Goal: Communication & Community: Ask a question

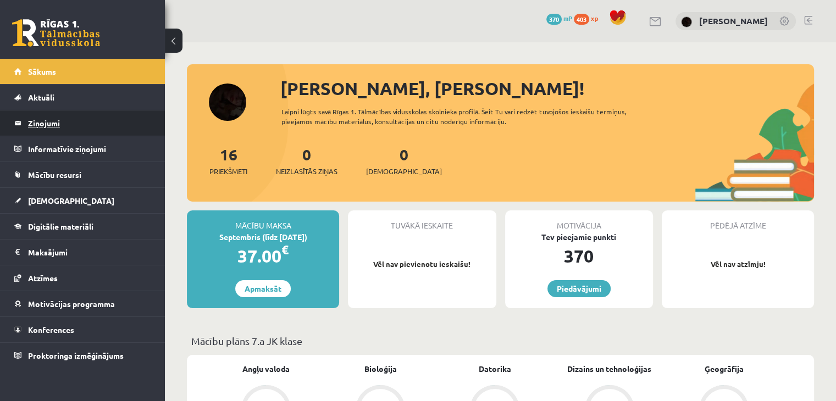
click at [60, 132] on legend "Ziņojumi 0" at bounding box center [89, 122] width 123 height 25
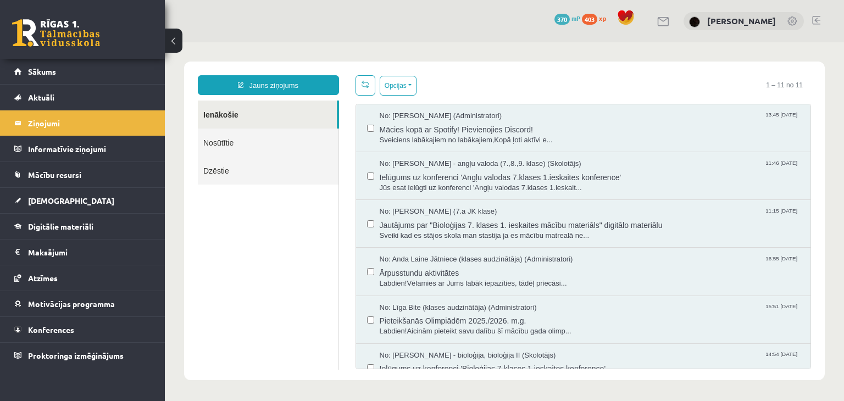
click at [211, 135] on link "Nosūtītie" at bounding box center [268, 143] width 141 height 28
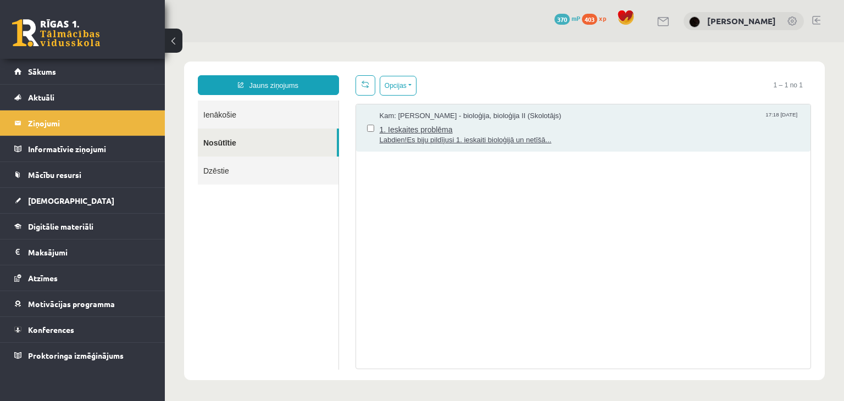
click at [422, 137] on span "Labdien!Es biju pildījusi 1. ieskaiti bioloģijā un netīšā..." at bounding box center [590, 140] width 421 height 10
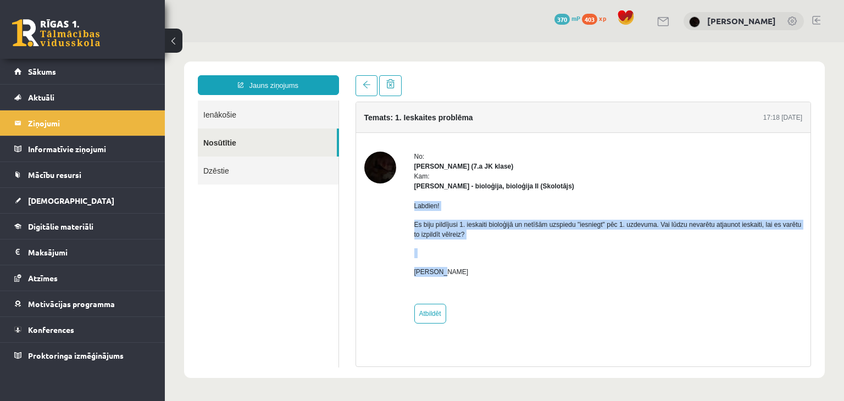
drag, startPoint x: 411, startPoint y: 205, endPoint x: 439, endPoint y: 276, distance: 76.3
click at [439, 276] on div "No: [PERSON_NAME] (7.a JK klase) Kam: [PERSON_NAME] - bioloģija, bioloģija II (…" at bounding box center [583, 238] width 439 height 172
copy div "Labdien! Es biju pildījusi 1. ieskaiti bioloģijā un netīšām uzspiedu "iesniegt"…"
click at [515, 250] on p at bounding box center [608, 253] width 389 height 10
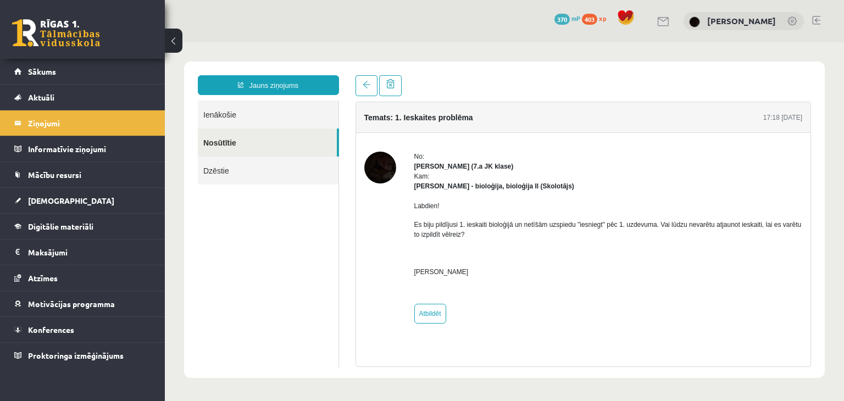
click at [265, 113] on link "Ienākošie" at bounding box center [268, 115] width 141 height 28
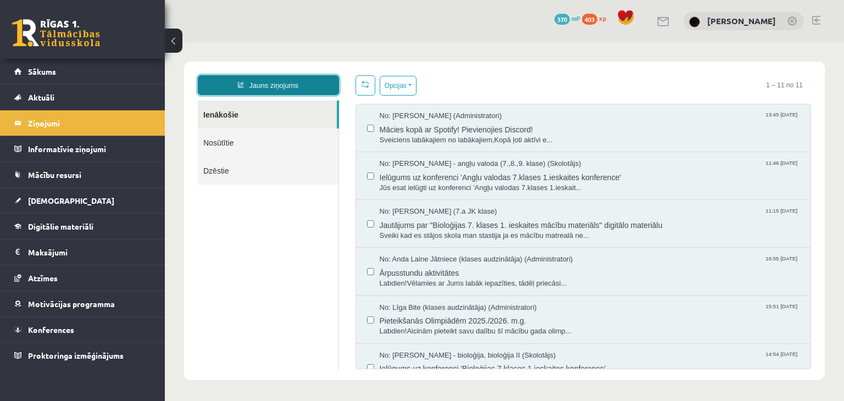
click at [265, 86] on link "Jauns ziņojums" at bounding box center [268, 85] width 141 height 20
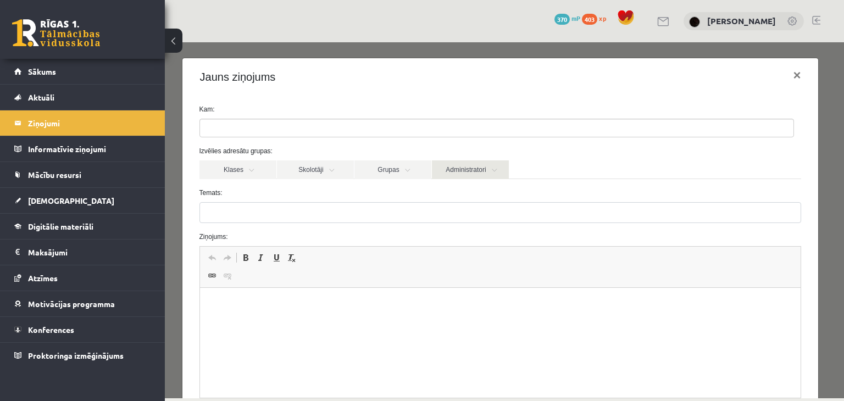
click at [461, 168] on link "Administratori" at bounding box center [470, 170] width 77 height 19
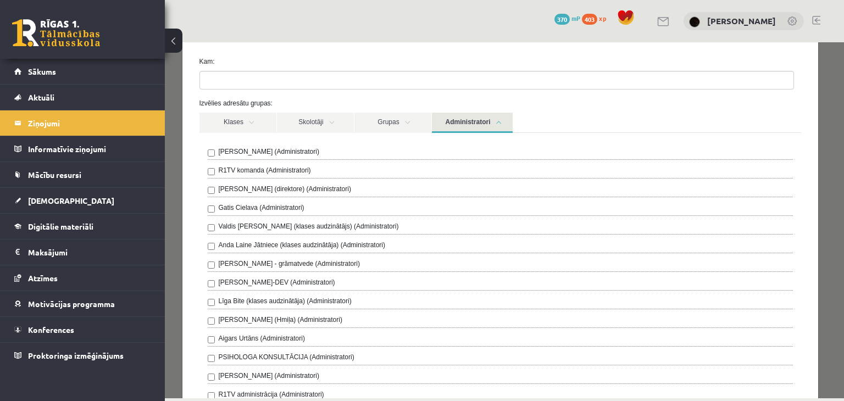
scroll to position [110, 0]
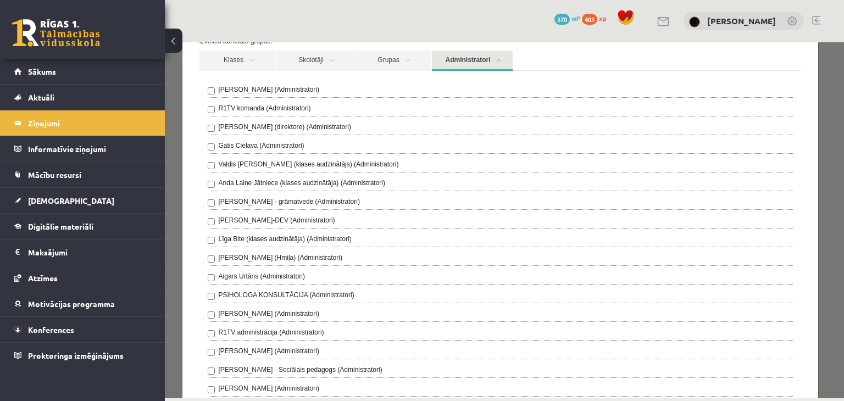
click at [482, 60] on link "Administratori" at bounding box center [472, 61] width 81 height 20
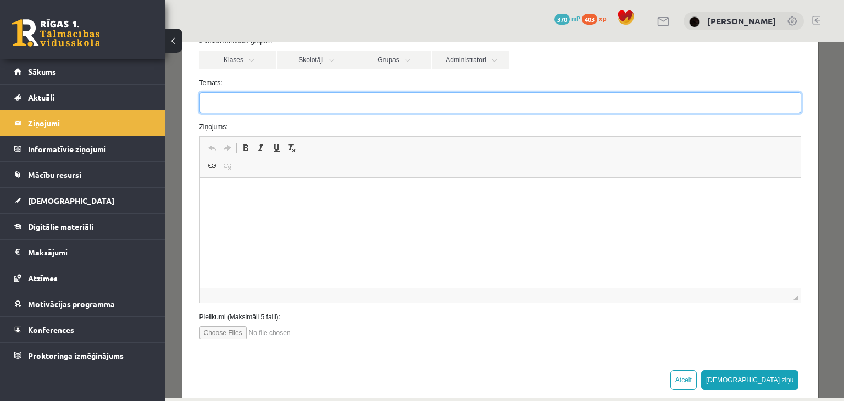
click at [229, 106] on input "Temats:" at bounding box center [501, 102] width 602 height 21
type input "**********"
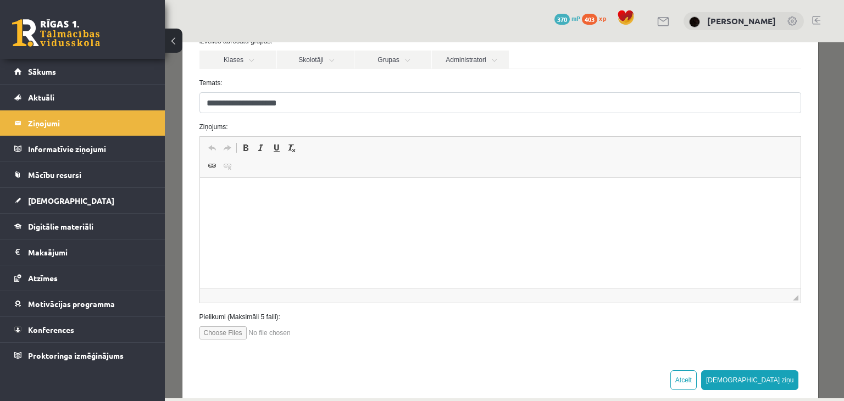
click at [301, 212] on html at bounding box center [500, 195] width 601 height 34
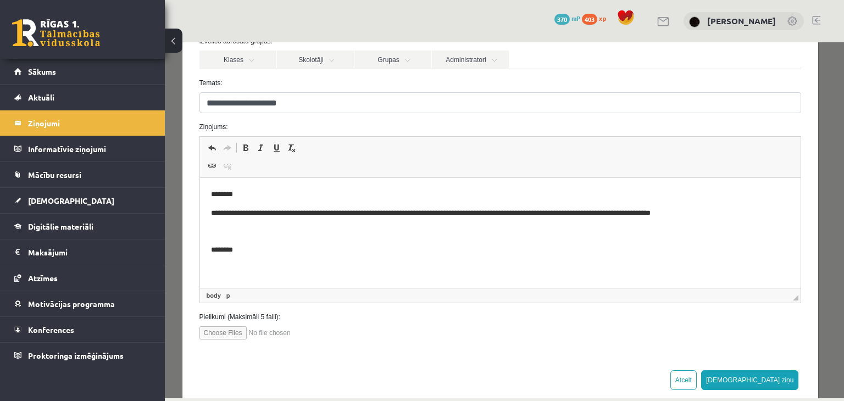
click at [209, 193] on html "**********" at bounding box center [500, 222] width 601 height 89
click at [229, 239] on body "**********" at bounding box center [500, 222] width 579 height 67
click at [220, 235] on p "Bagātinātā teksta redaktors, wiswyg-editor-47024927334600-1757778403-844" at bounding box center [500, 232] width 579 height 12
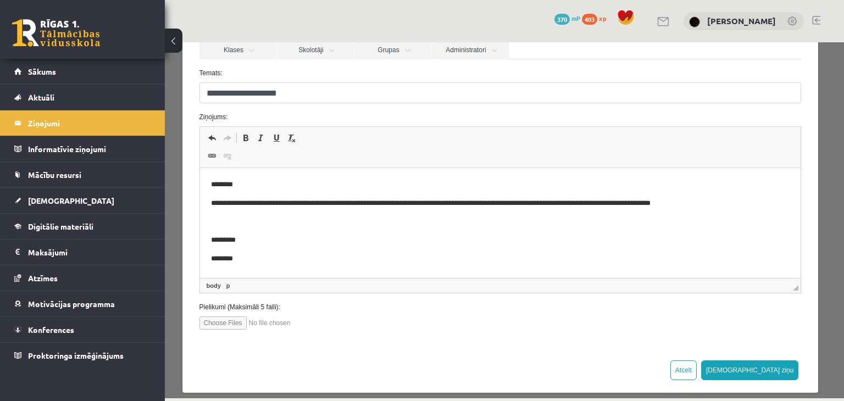
scroll to position [129, 0]
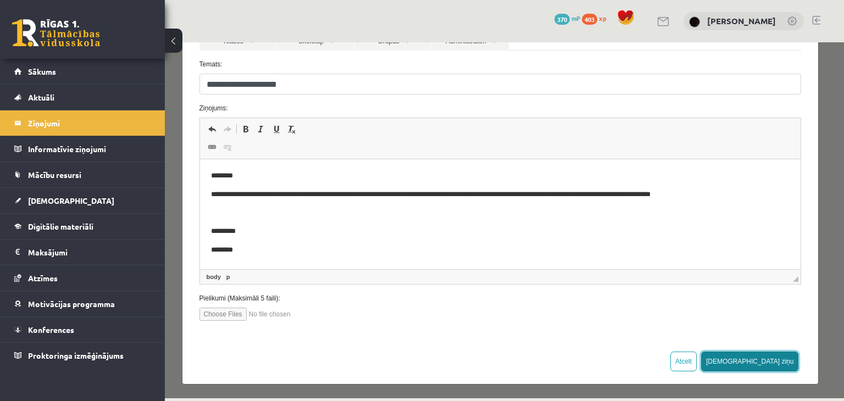
click at [783, 363] on button "[DEMOGRAPHIC_DATA] ziņu" at bounding box center [750, 362] width 98 height 20
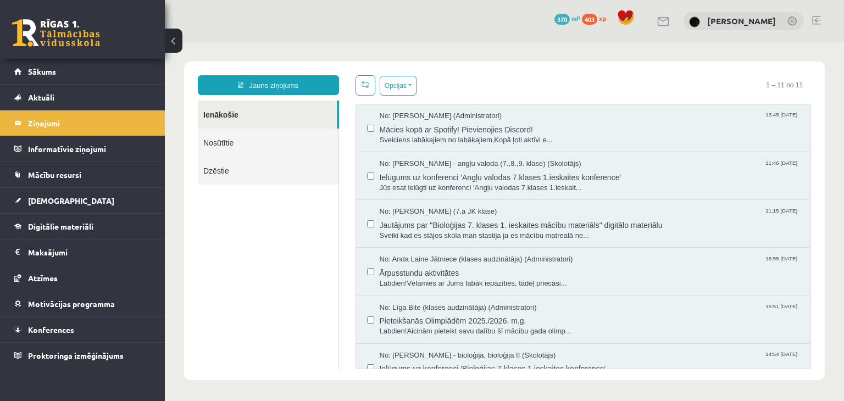
scroll to position [0, 0]
